Goal: Task Accomplishment & Management: Complete application form

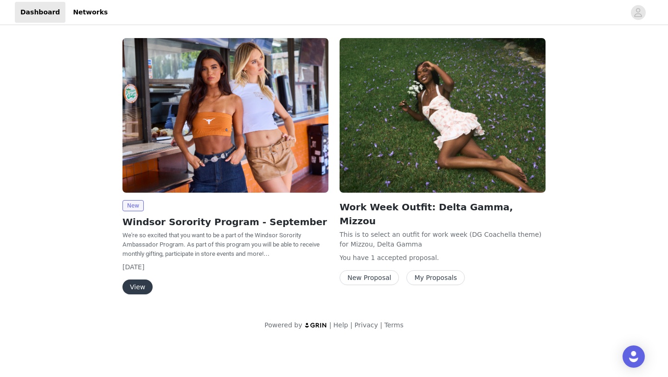
click at [219, 251] on span "We're so excited that you want to be a part of the Windsor Sorority Ambassador …" at bounding box center [220, 244] width 197 height 26
click at [140, 281] on button "View" at bounding box center [137, 286] width 30 height 15
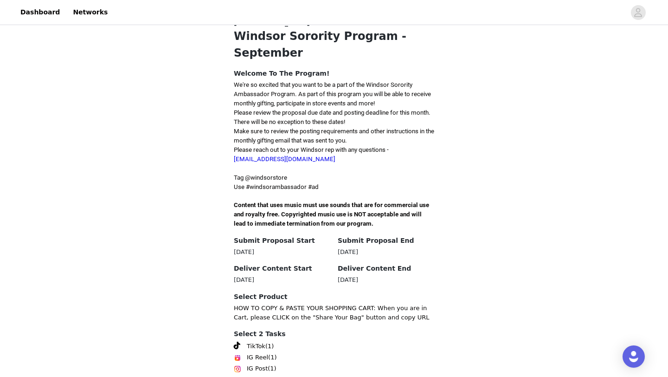
scroll to position [236, 0]
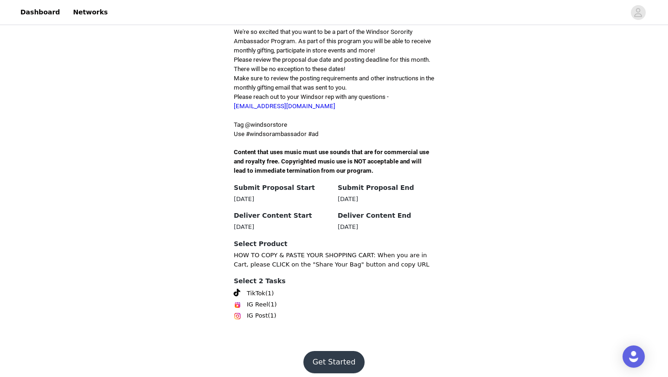
click at [341, 354] on button "Get Started" at bounding box center [334, 362] width 62 height 22
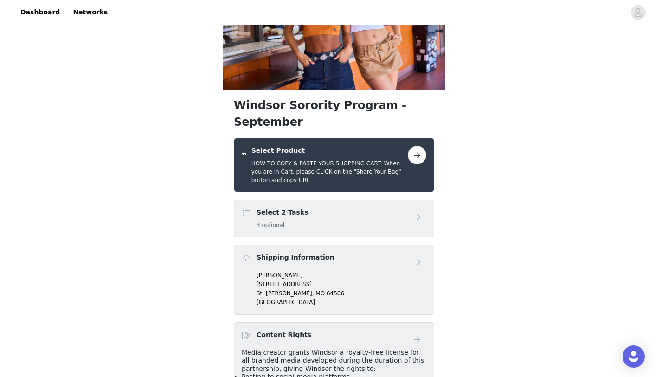
scroll to position [87, 0]
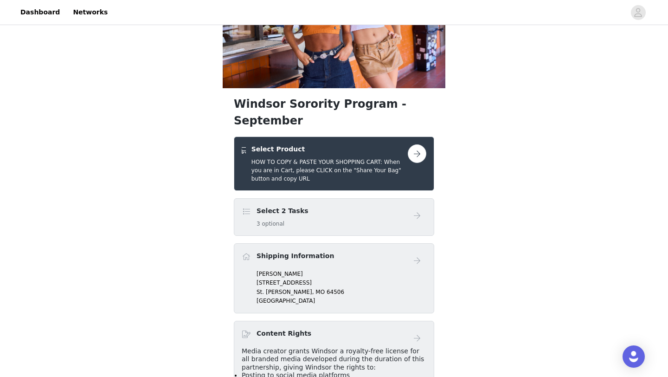
click at [416, 144] on button "button" at bounding box center [417, 153] width 19 height 19
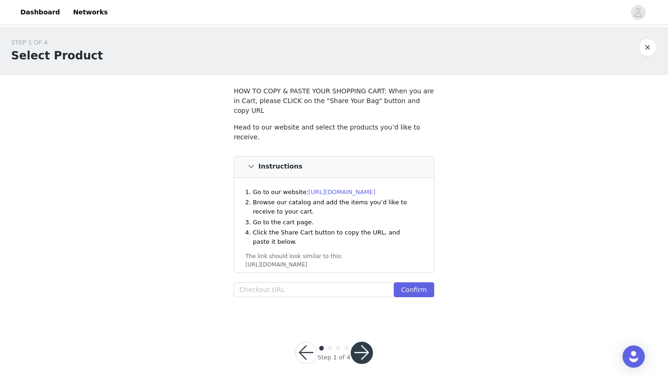
click at [309, 269] on div "Head to our website and select the products you’d like to receive. Instructions…" at bounding box center [334, 211] width 200 height 179
click at [312, 282] on input "text" at bounding box center [314, 289] width 160 height 15
paste input "[URL][DOMAIN_NAME]"
type input "[URL][DOMAIN_NAME]"
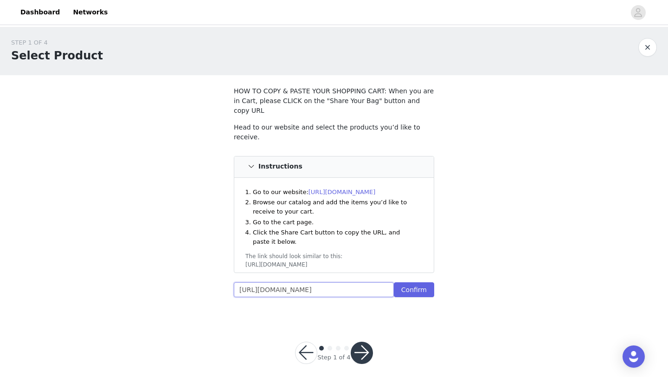
scroll to position [0, 0]
click at [416, 284] on button "Confirm" at bounding box center [414, 289] width 40 height 15
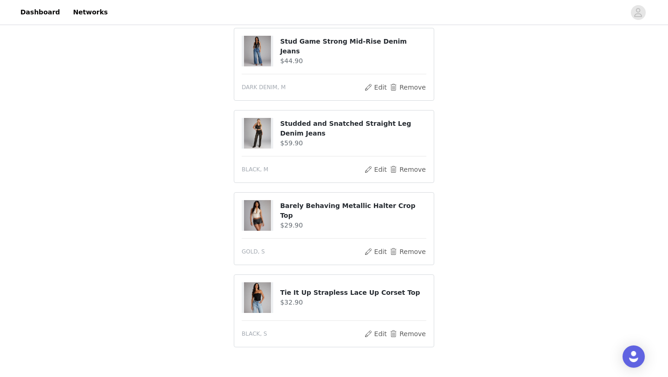
scroll to position [462, 0]
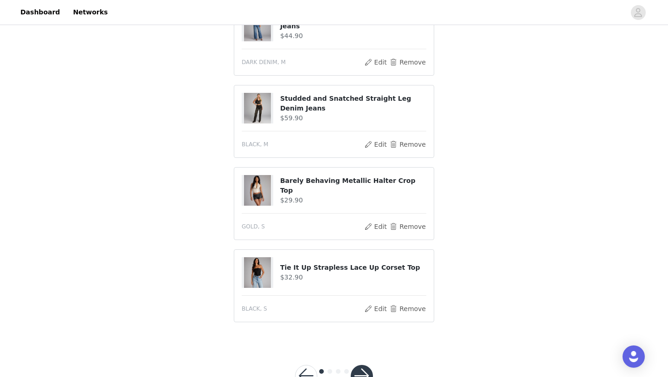
click at [365, 365] on button "button" at bounding box center [362, 376] width 22 height 22
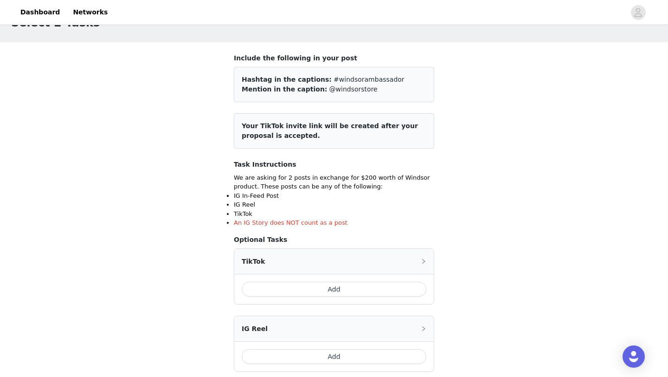
scroll to position [66, 0]
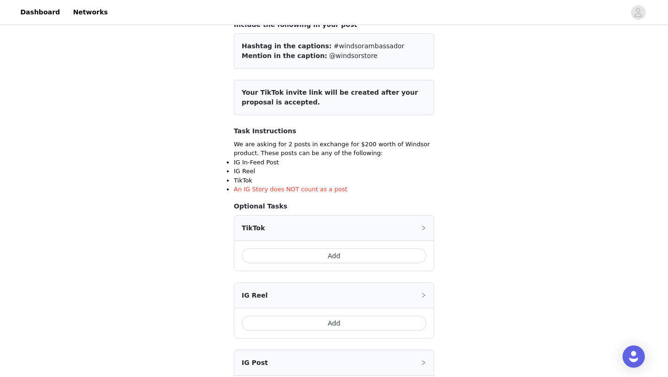
click at [394, 256] on button "Add" at bounding box center [334, 255] width 185 height 15
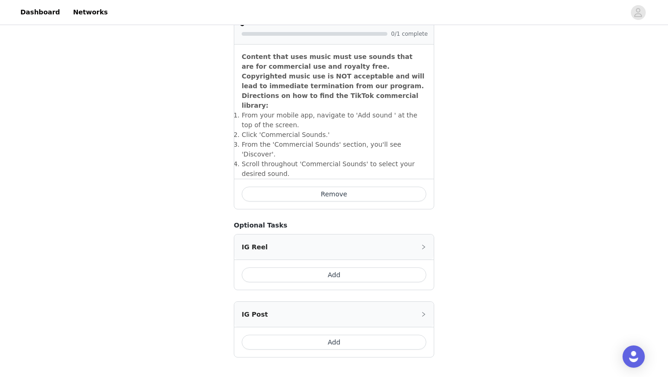
scroll to position [339, 0]
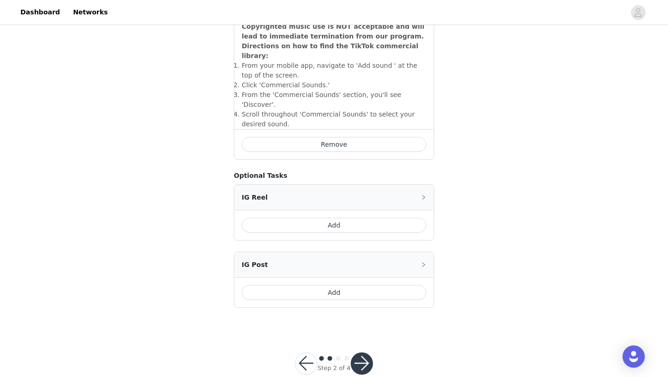
click at [369, 285] on button "Add" at bounding box center [334, 292] width 185 height 15
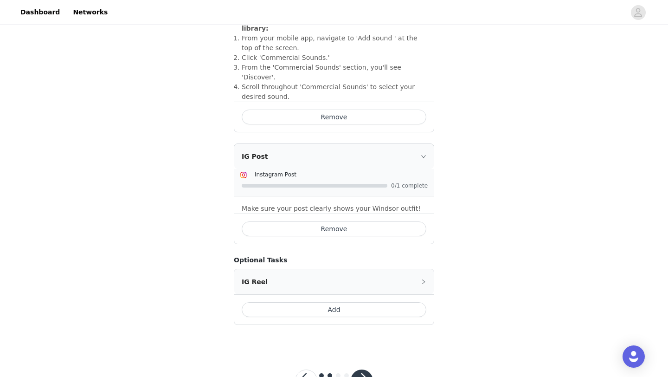
scroll to position [370, 0]
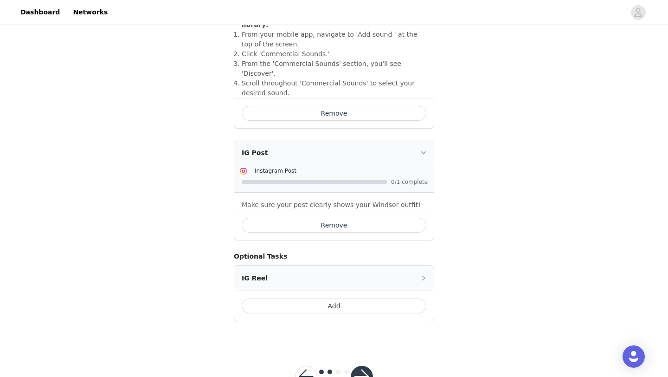
click at [362, 365] on button "button" at bounding box center [362, 376] width 22 height 22
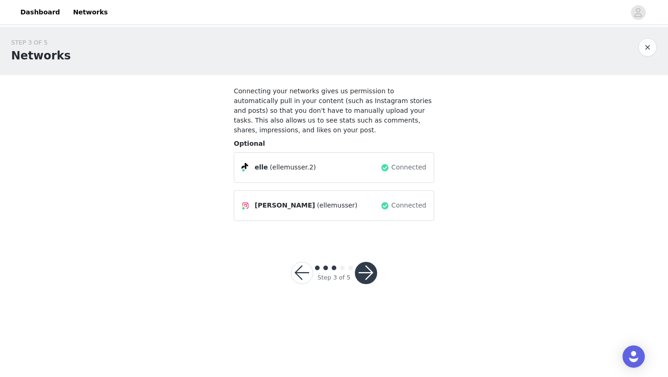
click at [366, 273] on button "button" at bounding box center [366, 273] width 22 height 22
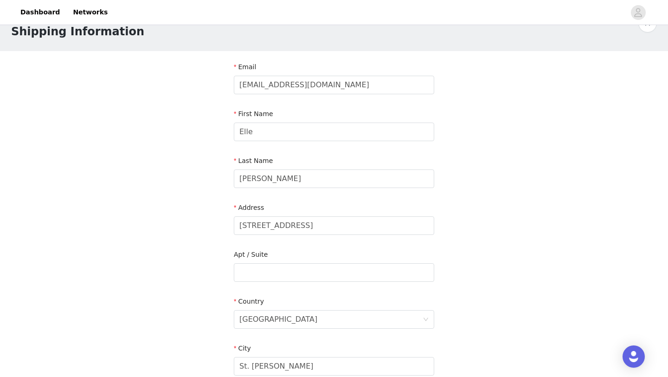
scroll to position [26, 0]
click at [326, 221] on input "[STREET_ADDRESS]" at bounding box center [334, 224] width 200 height 19
drag, startPoint x: 326, startPoint y: 221, endPoint x: 229, endPoint y: 220, distance: 96.5
click at [229, 220] on section "Email [EMAIL_ADDRESS][DOMAIN_NAME] First Name Elle Last Name [PERSON_NAME] Addr…" at bounding box center [334, 295] width 223 height 491
type input "418 W Old Plank"
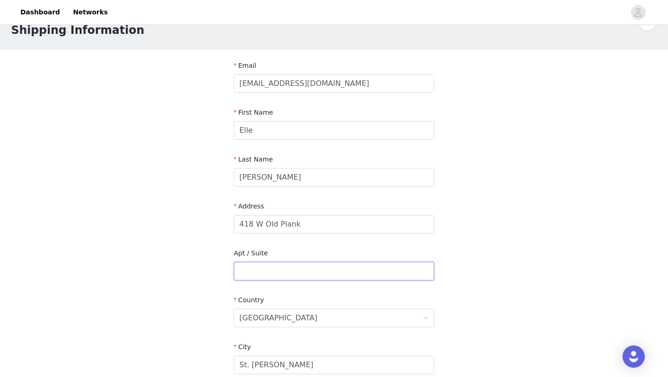
click at [251, 262] on input "text" at bounding box center [334, 271] width 200 height 19
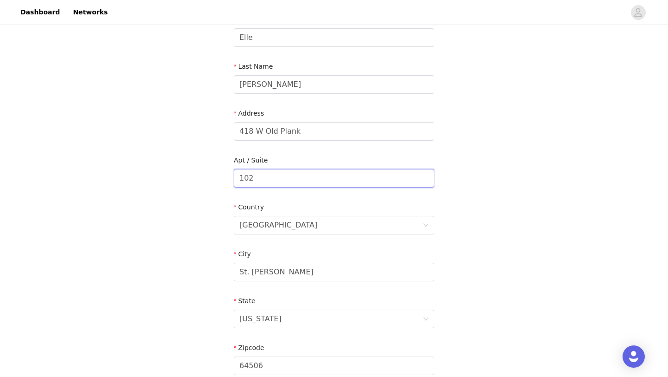
scroll to position [127, 0]
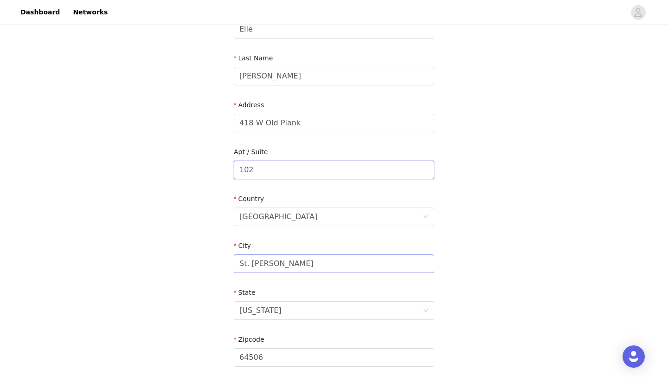
type input "102"
click at [294, 269] on input "St. [PERSON_NAME]" at bounding box center [334, 263] width 200 height 19
drag, startPoint x: 290, startPoint y: 269, endPoint x: 234, endPoint y: 265, distance: 56.2
click at [234, 265] on input "St. [PERSON_NAME]" at bounding box center [334, 263] width 200 height 19
type input "Columbia"
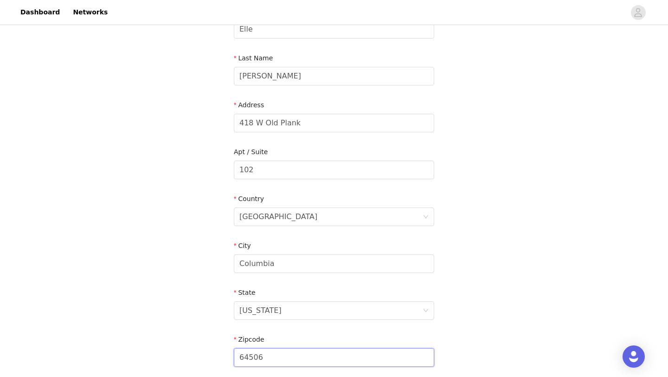
click at [296, 352] on input "64506" at bounding box center [334, 357] width 200 height 19
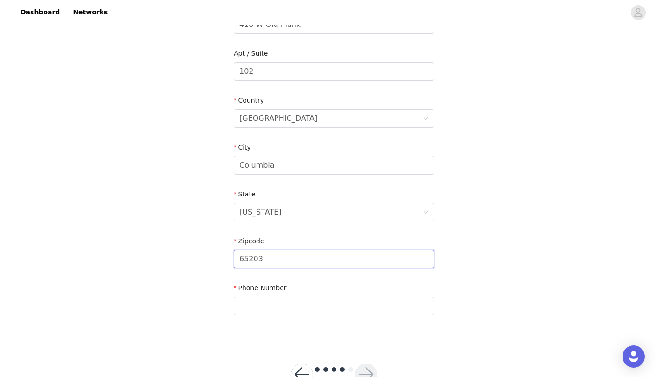
scroll to position [227, 0]
type input "65203"
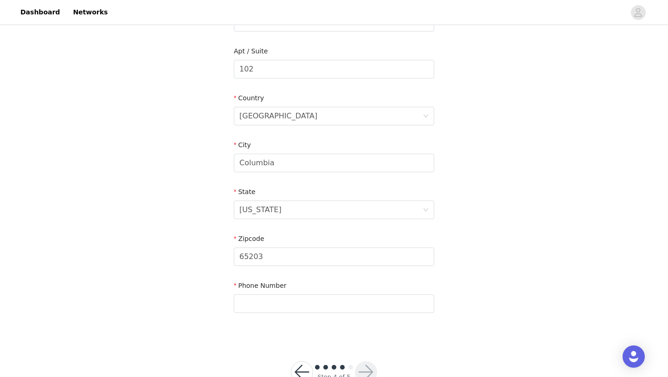
click at [314, 313] on div "Phone Number" at bounding box center [334, 299] width 200 height 36
click at [318, 288] on div "Phone Number" at bounding box center [334, 287] width 200 height 13
click at [324, 303] on input "text" at bounding box center [334, 303] width 200 height 19
type input "8166897093"
click at [370, 369] on button "button" at bounding box center [366, 372] width 22 height 22
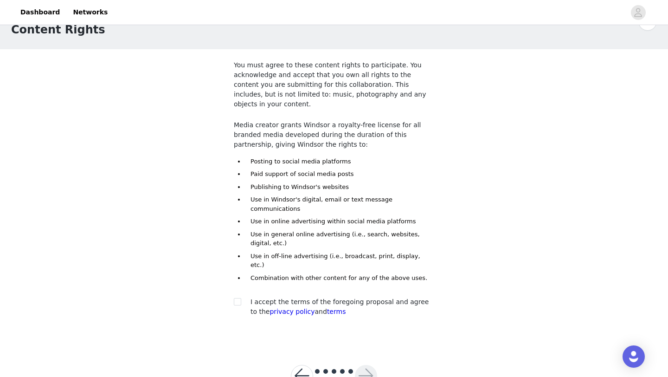
scroll to position [29, 0]
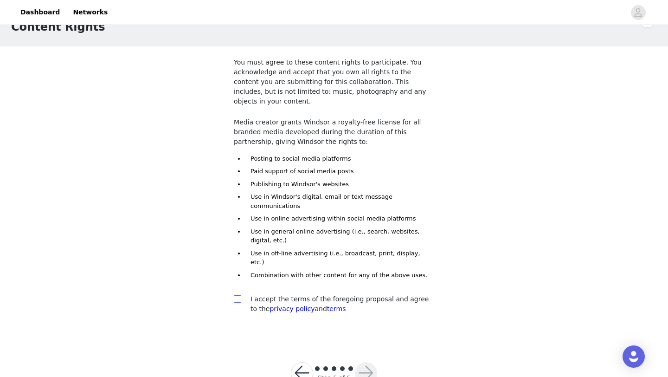
click at [237, 295] on input "checkbox" at bounding box center [237, 298] width 6 height 6
checkbox input "true"
click at [371, 362] on button "button" at bounding box center [366, 373] width 22 height 22
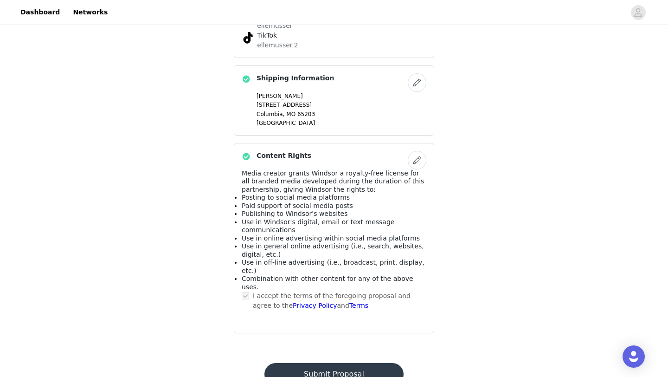
scroll to position [589, 0]
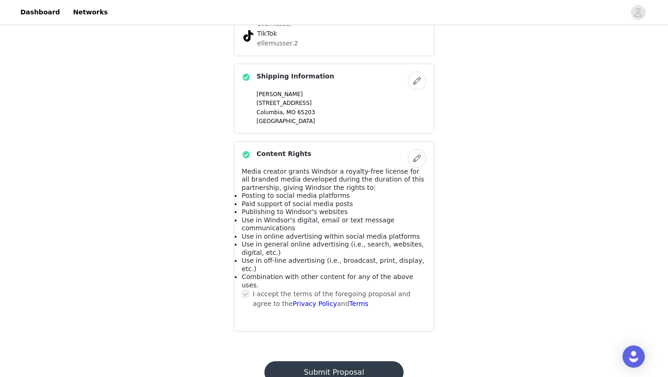
click at [360, 361] on button "Submit Proposal" at bounding box center [333, 372] width 139 height 22
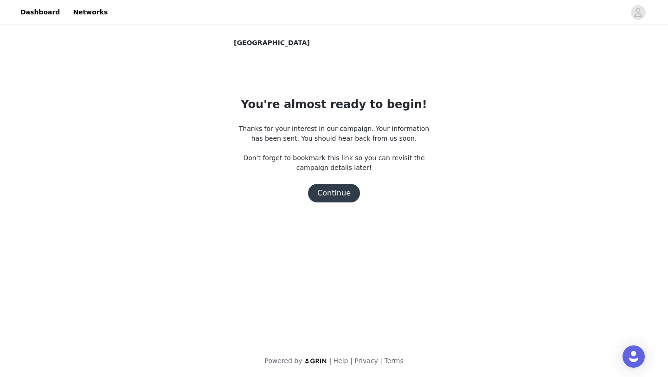
click at [341, 198] on button "Continue" at bounding box center [334, 193] width 52 height 19
